Goal: Transaction & Acquisition: Book appointment/travel/reservation

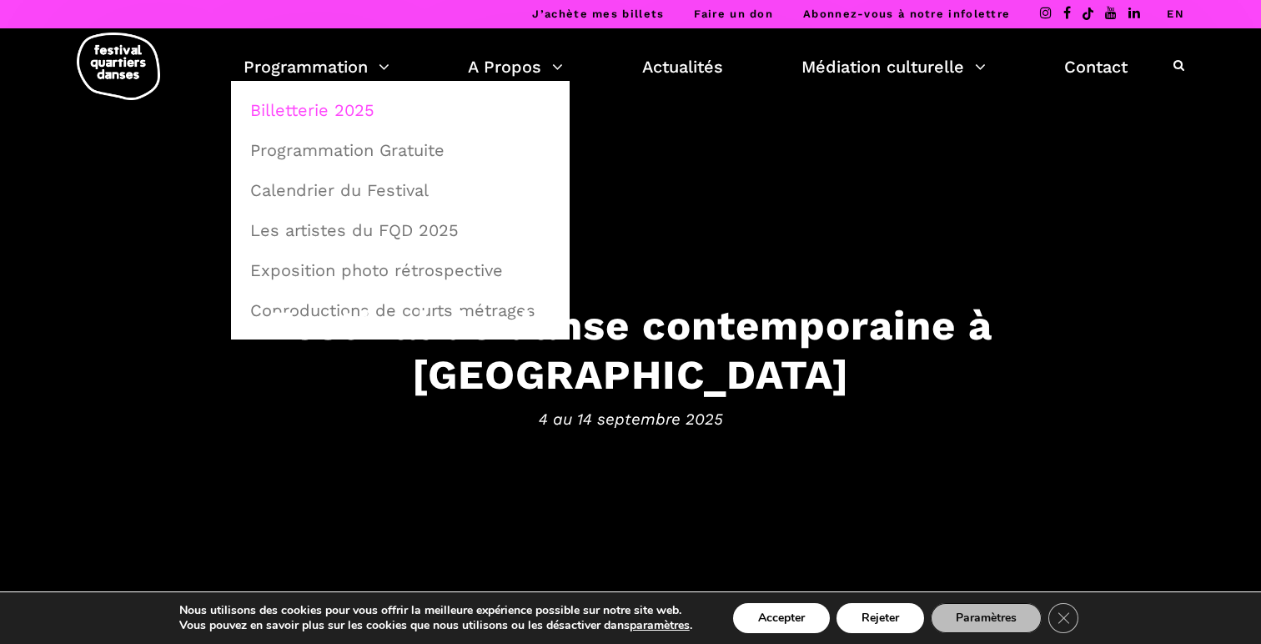
click at [329, 101] on link "Billetterie 2025" at bounding box center [400, 110] width 320 height 38
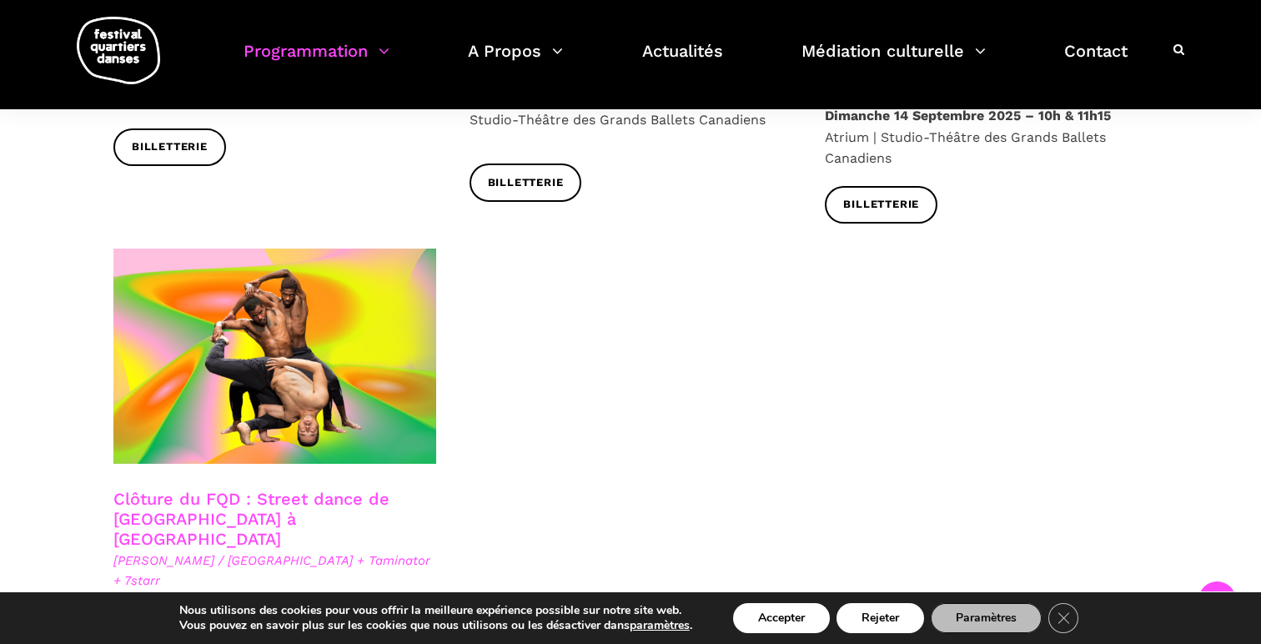
scroll to position [2799, 0]
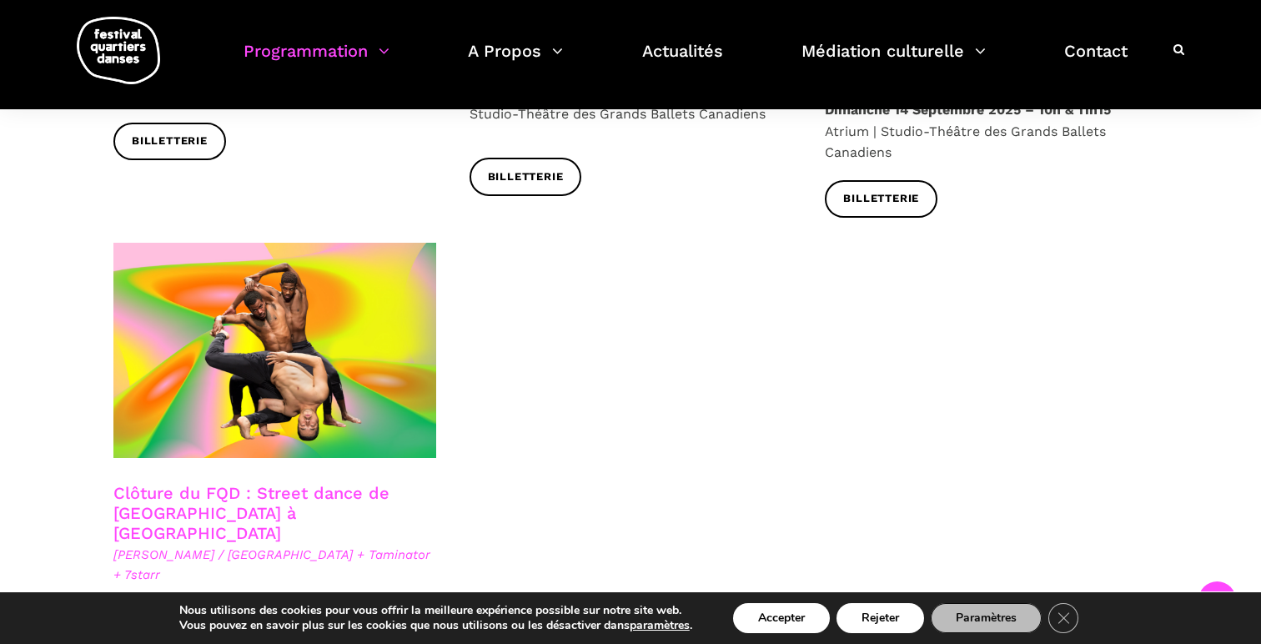
click at [134, 483] on link "Clôture du FQD : Street dance de [GEOGRAPHIC_DATA] à [GEOGRAPHIC_DATA]" at bounding box center [251, 513] width 276 height 60
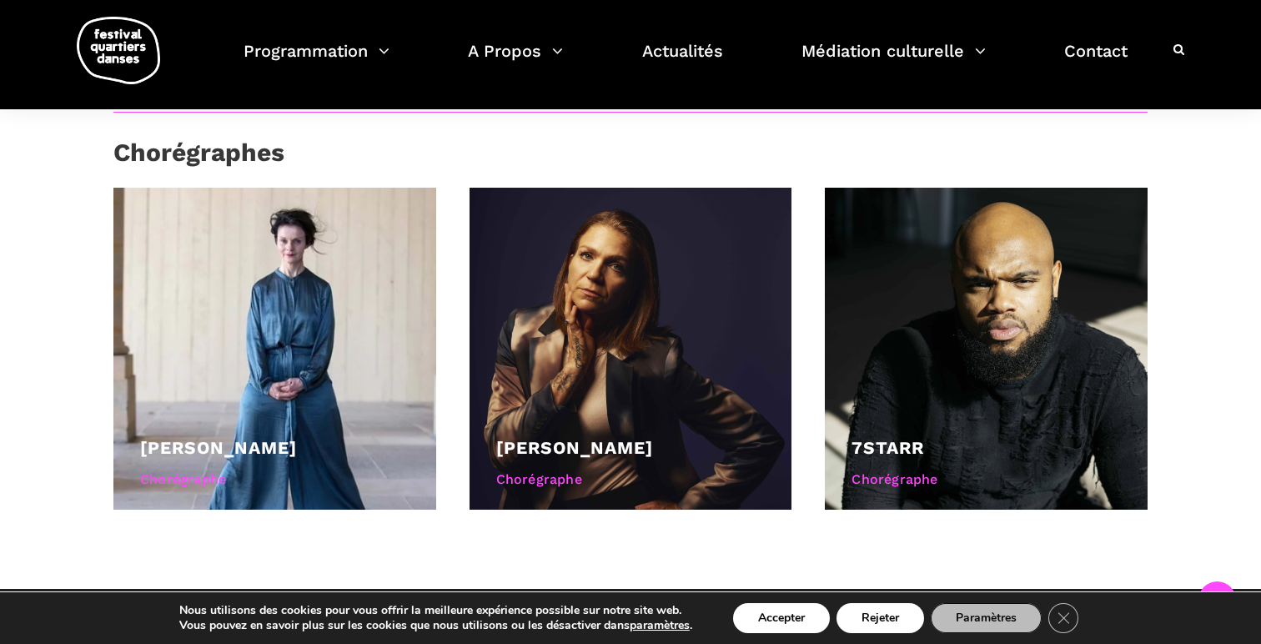
scroll to position [1069, 0]
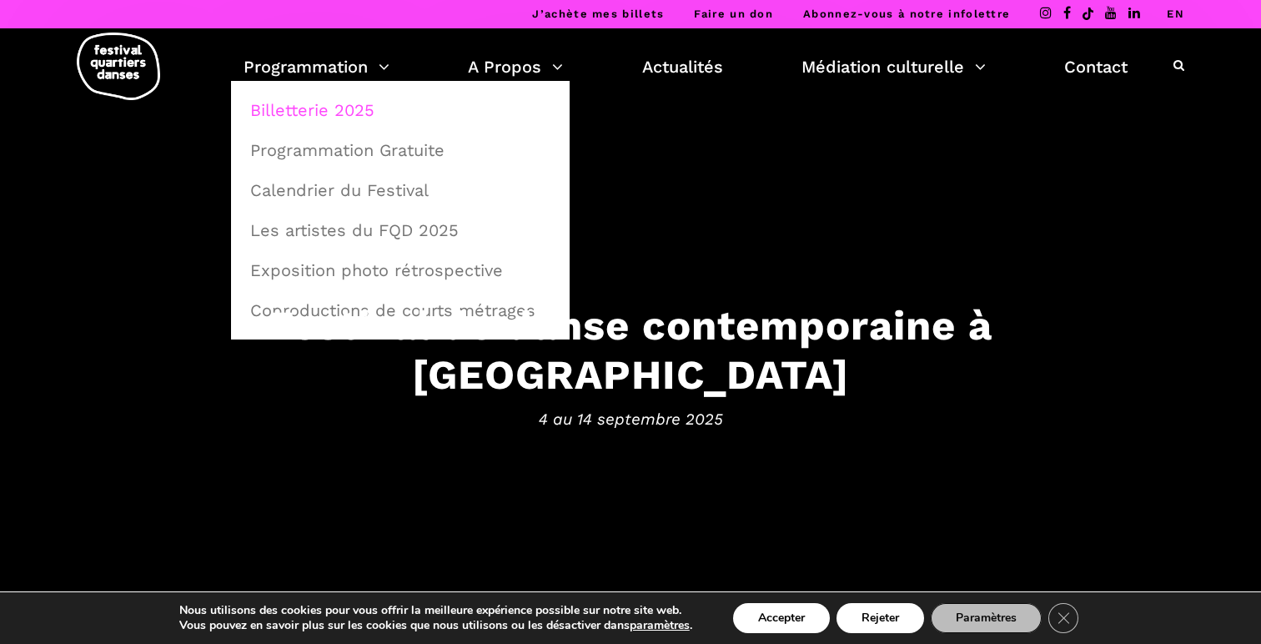
click at [318, 110] on link "Billetterie 2025" at bounding box center [400, 110] width 320 height 38
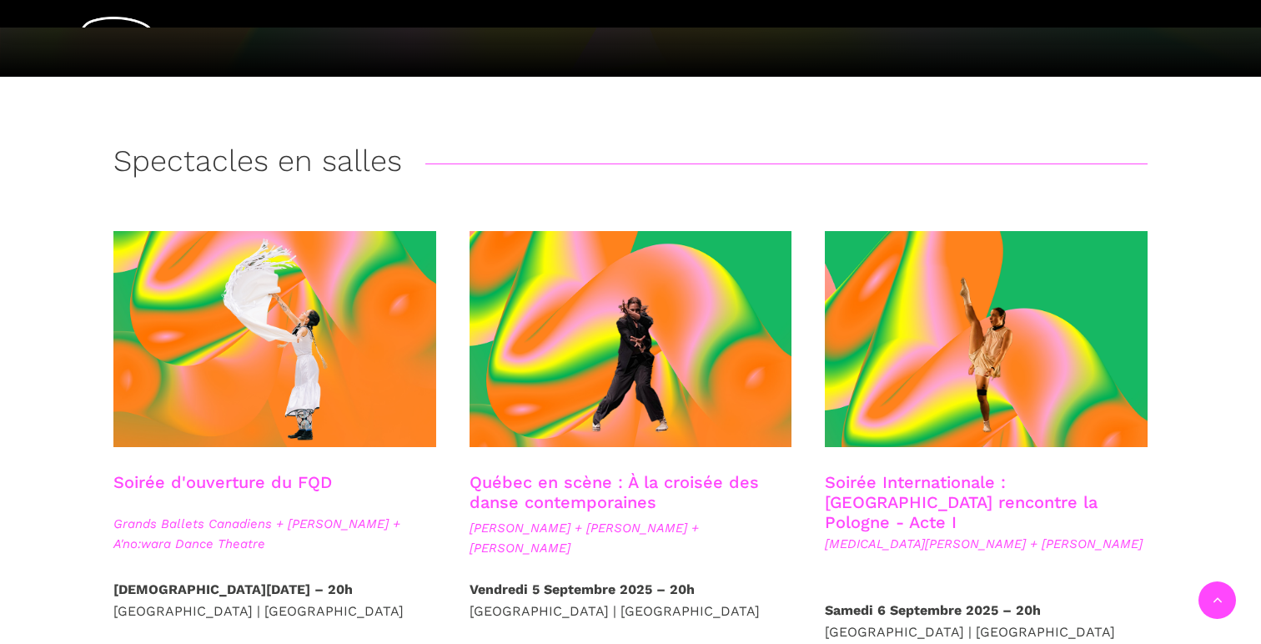
scroll to position [323, 0]
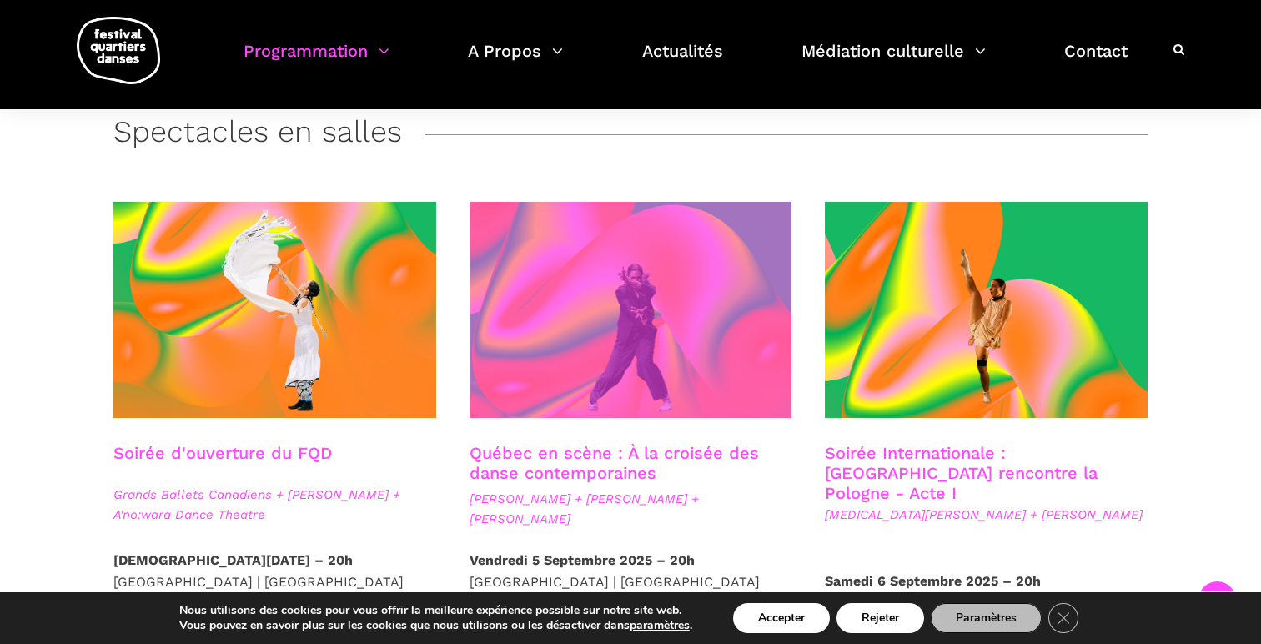
click at [586, 343] on span at bounding box center [630, 310] width 323 height 216
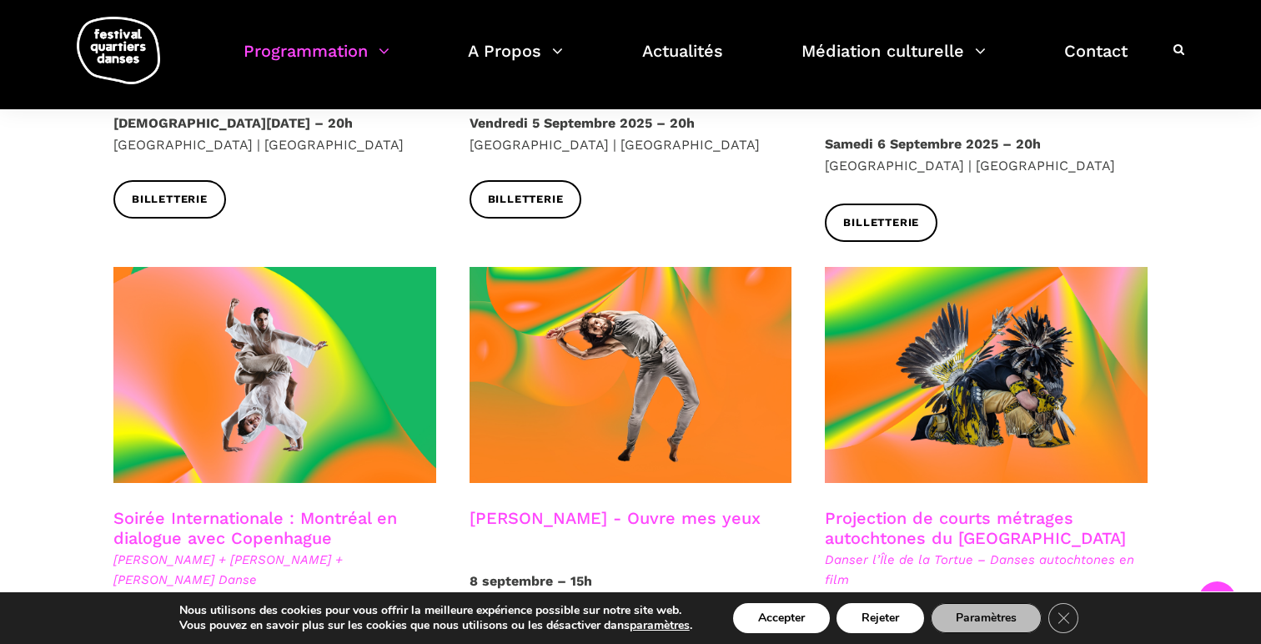
scroll to position [762, 0]
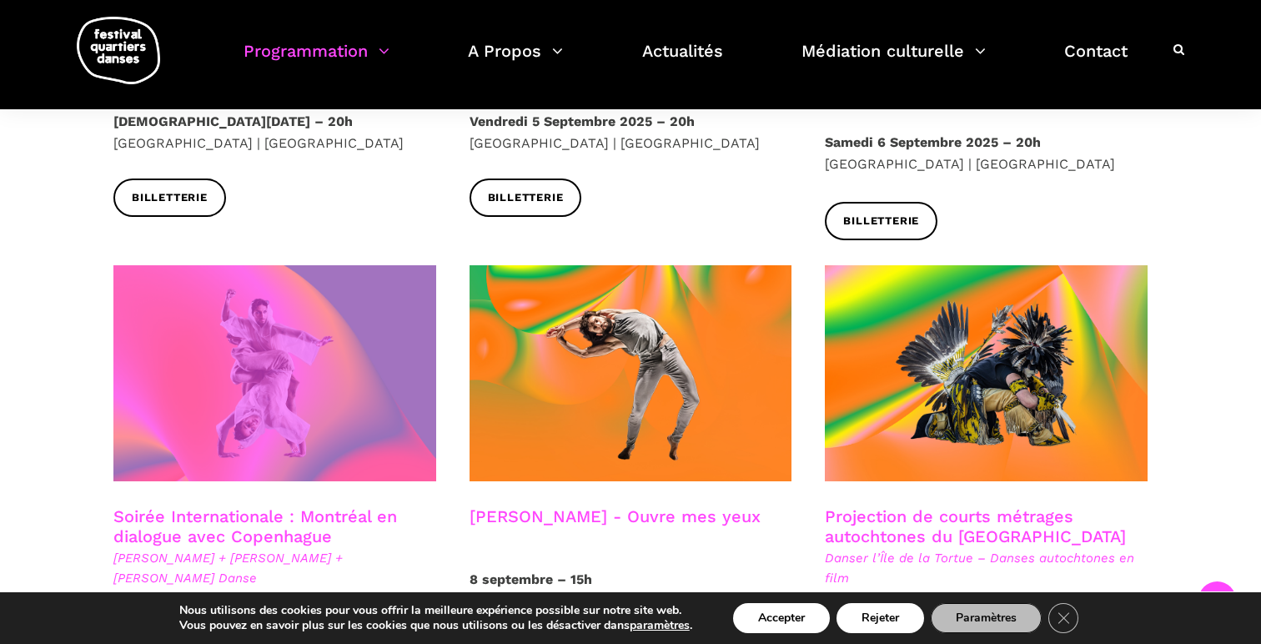
click at [275, 378] on span at bounding box center [274, 373] width 323 height 216
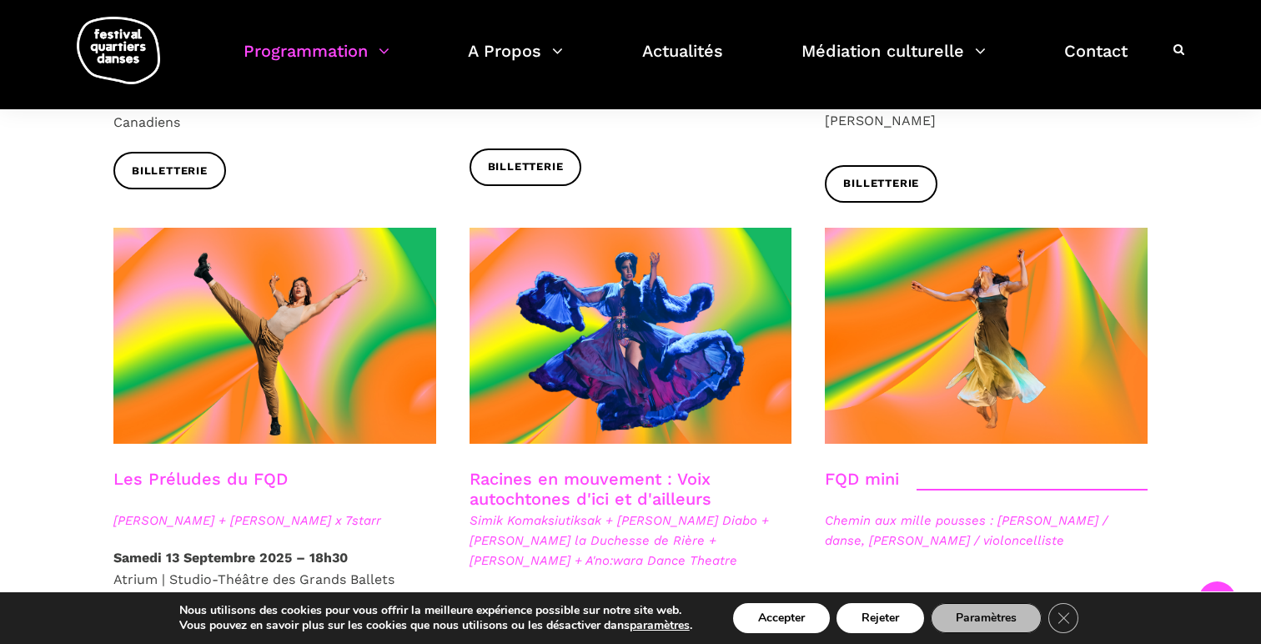
scroll to position [2293, 0]
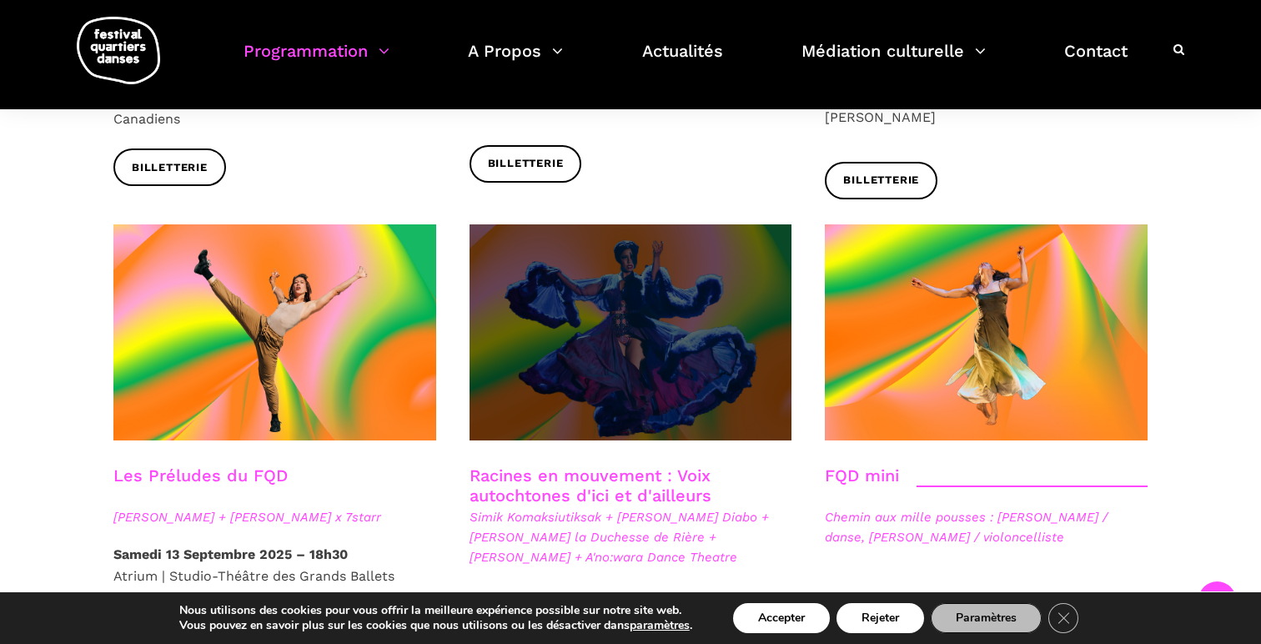
click at [648, 313] on span at bounding box center [630, 332] width 323 height 216
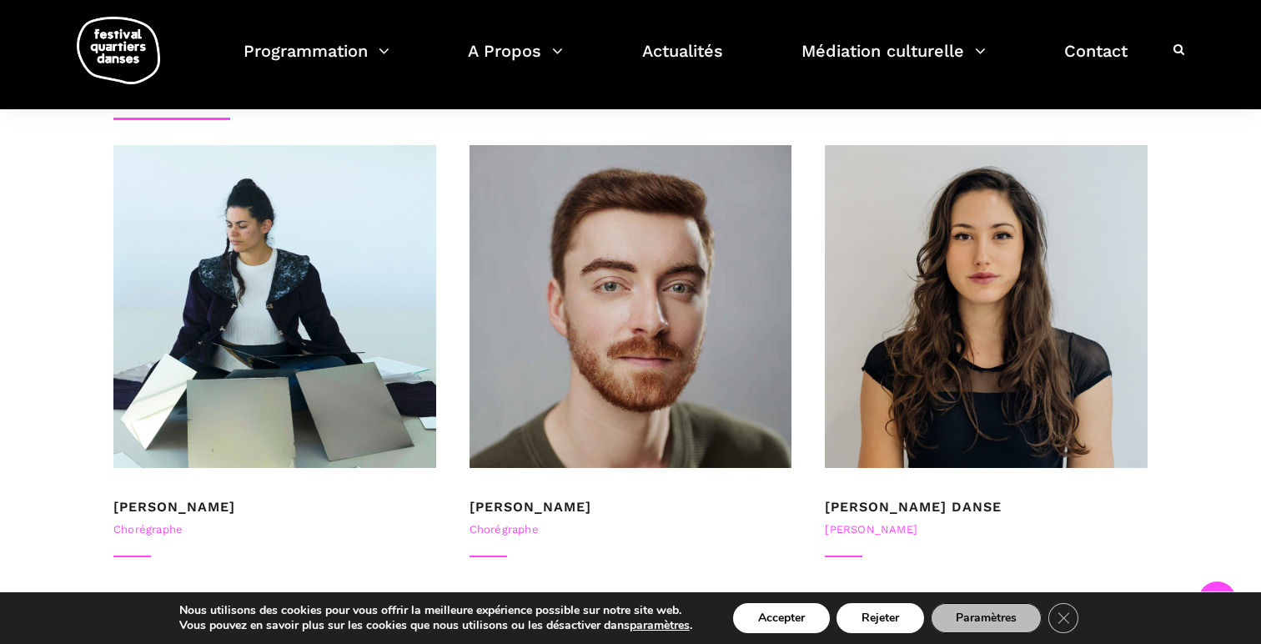
scroll to position [1065, 0]
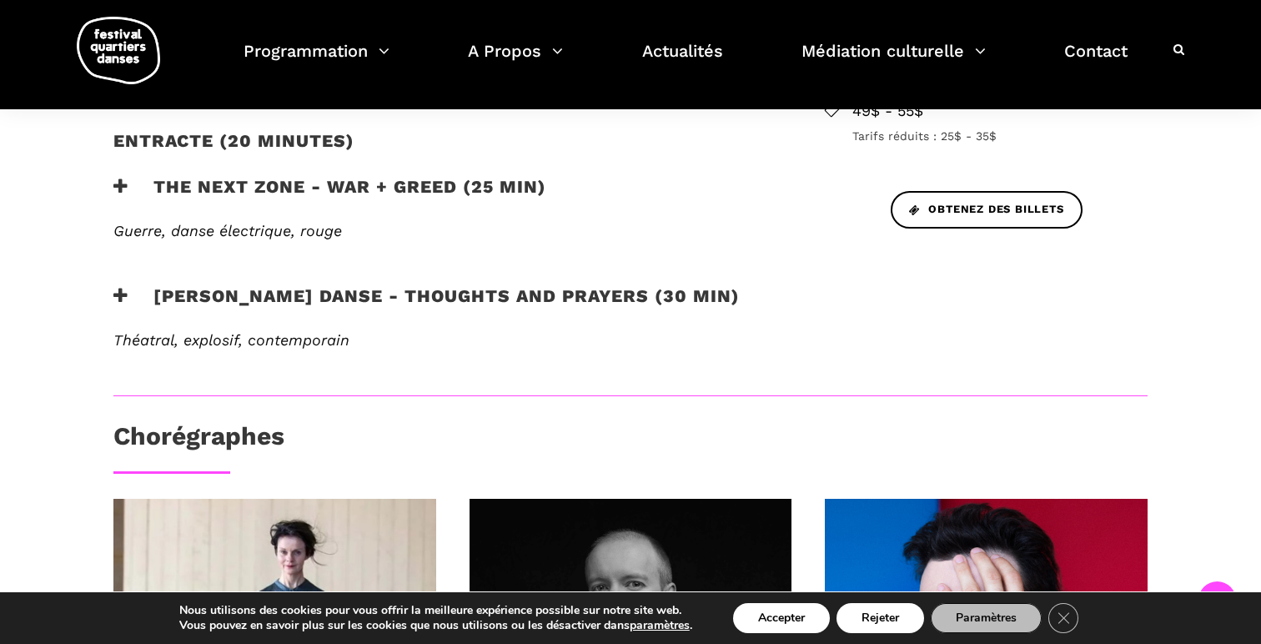
scroll to position [583, 0]
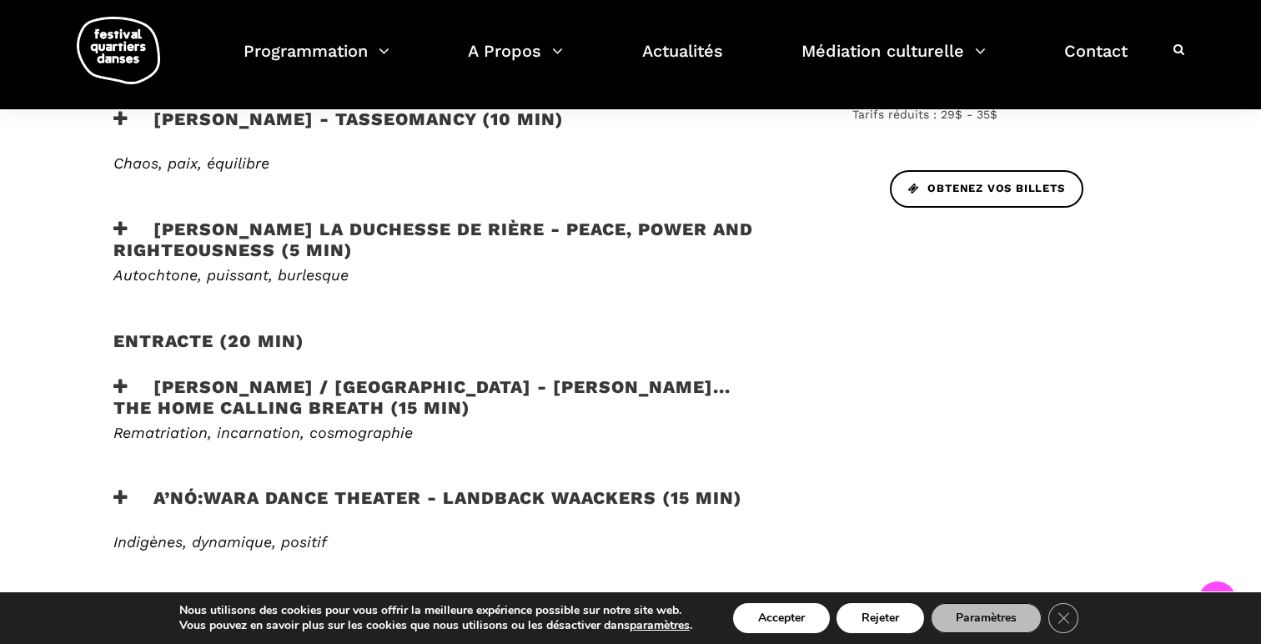
scroll to position [909, 0]
